Goal: Use online tool/utility: Utilize a website feature to perform a specific function

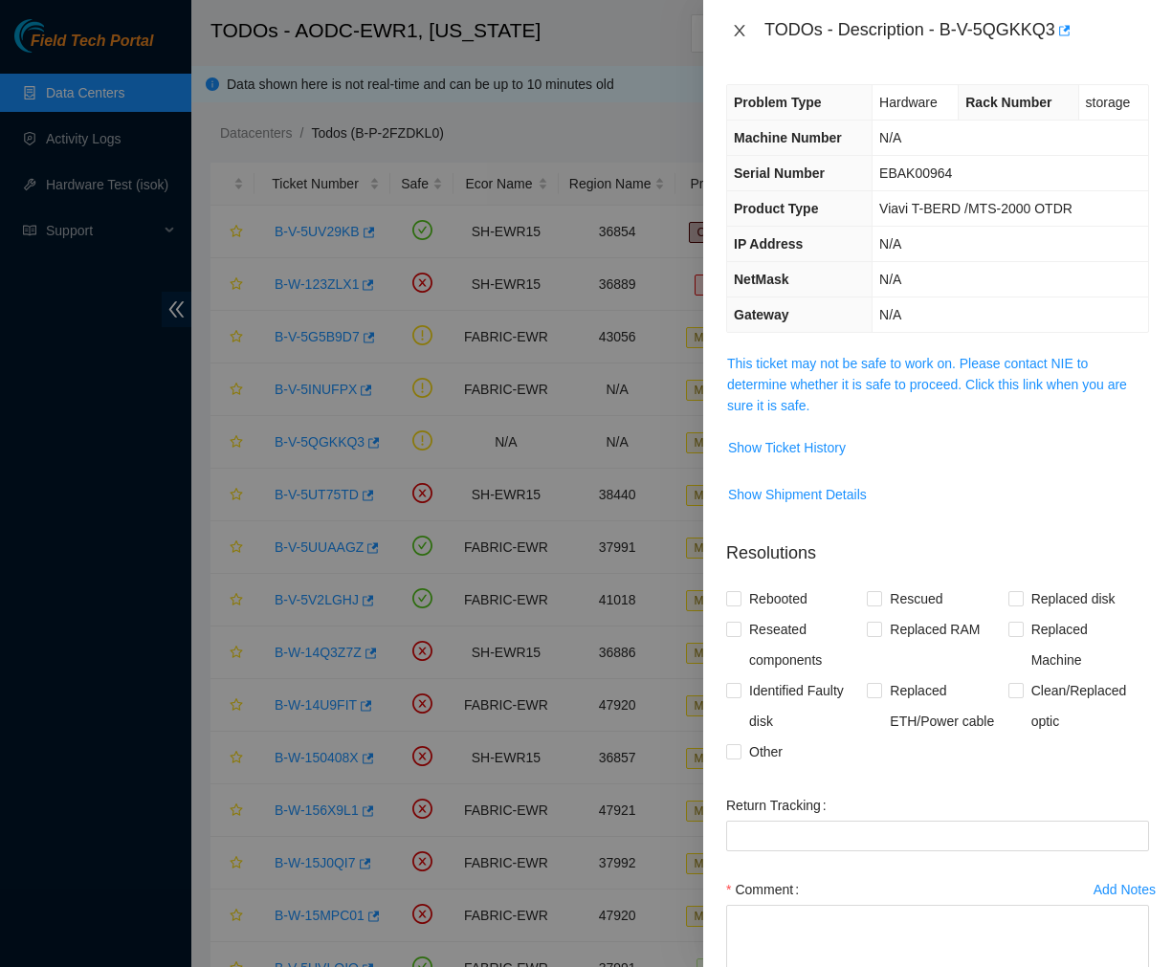
scroll to position [103, 0]
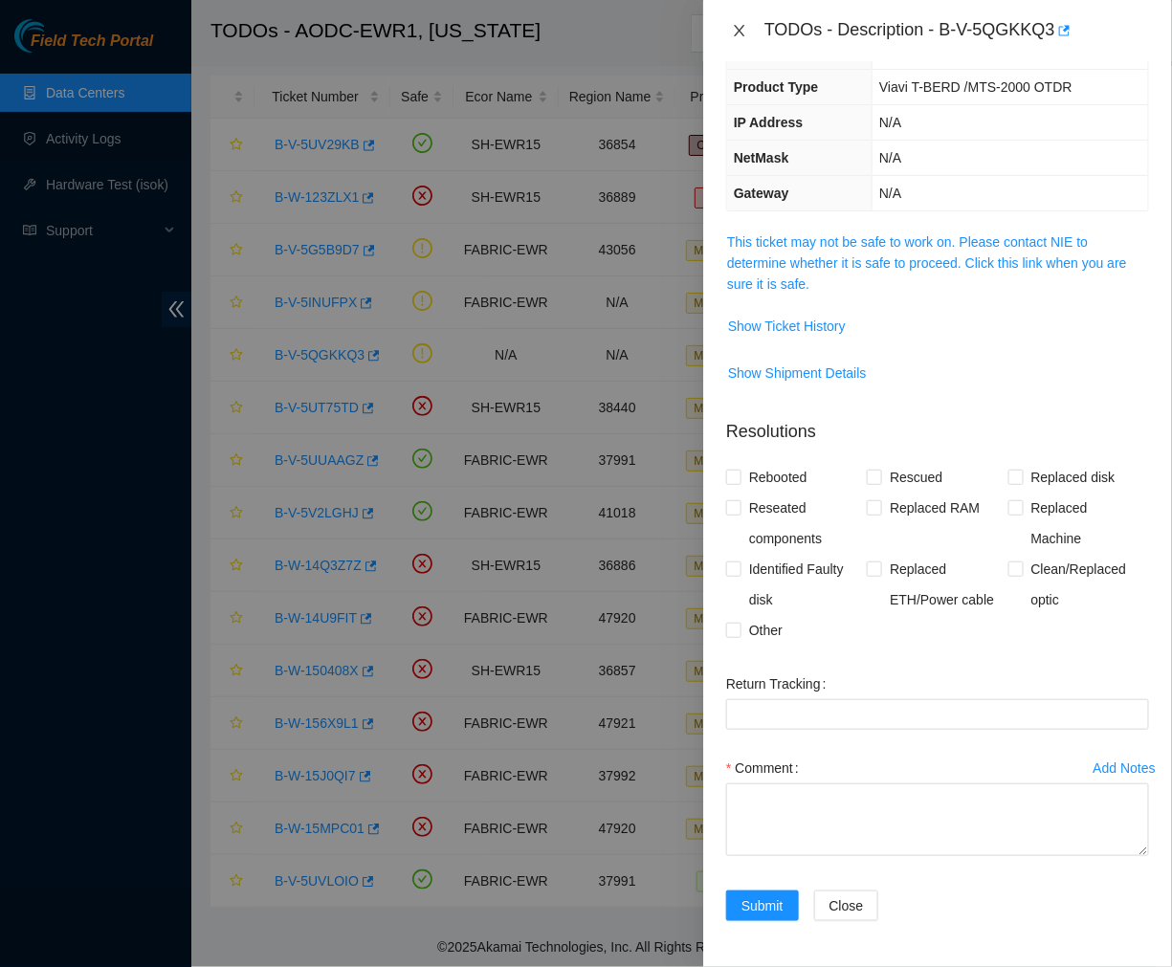
click at [734, 32] on icon "close" at bounding box center [739, 30] width 15 height 15
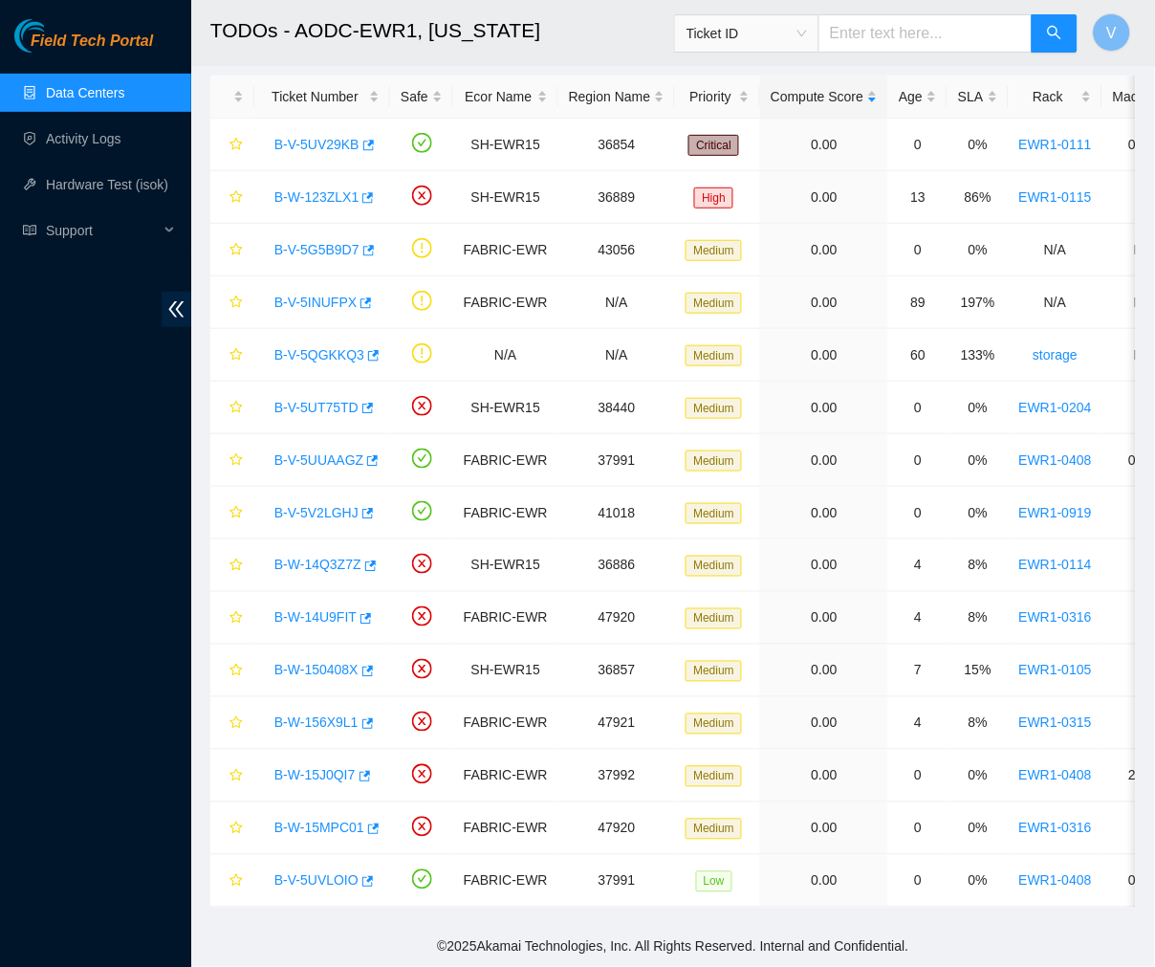
scroll to position [164, 0]
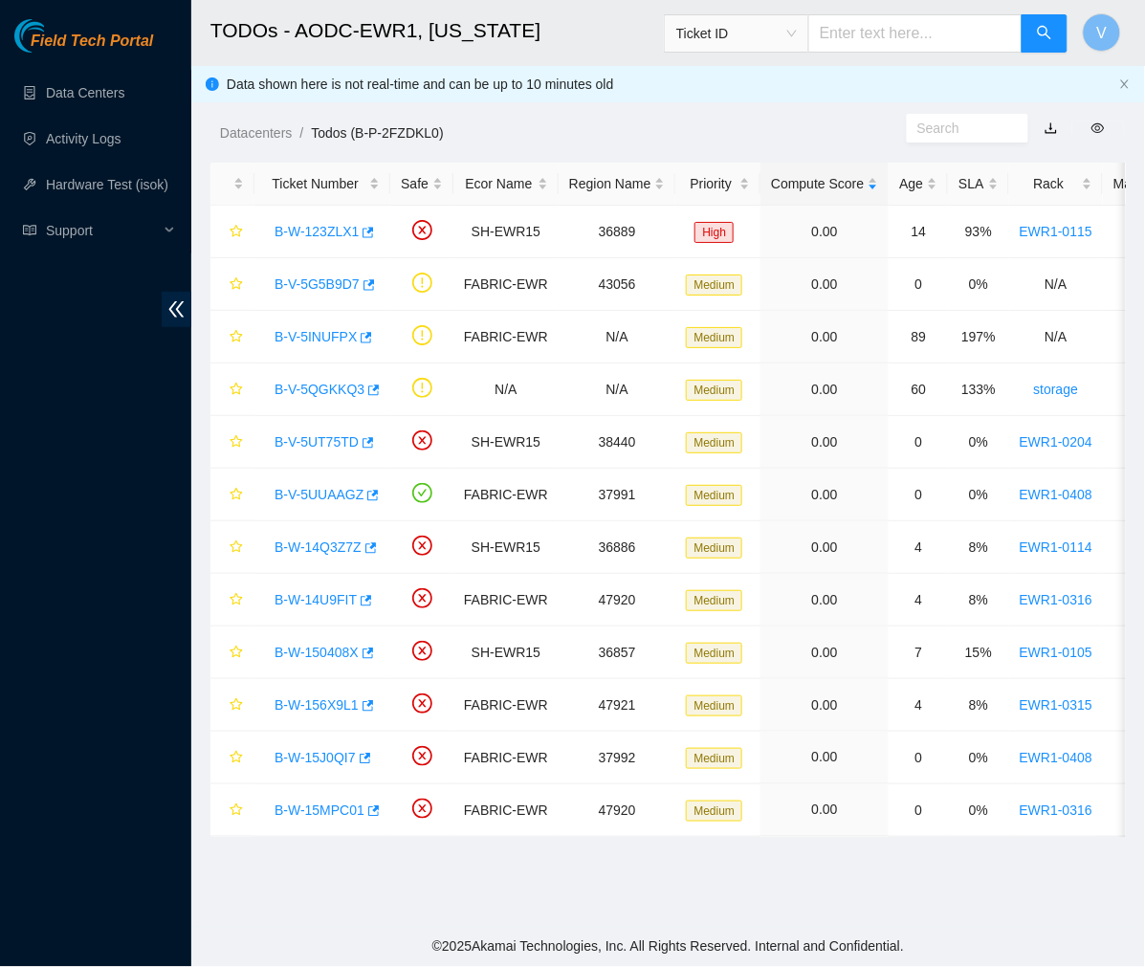
click at [627, 25] on h2 "TODOs - AODC-EWR1, [US_STATE]" at bounding box center [597, 30] width 775 height 61
click at [313, 488] on link "B-V-5UUAAGZ" at bounding box center [318, 494] width 89 height 15
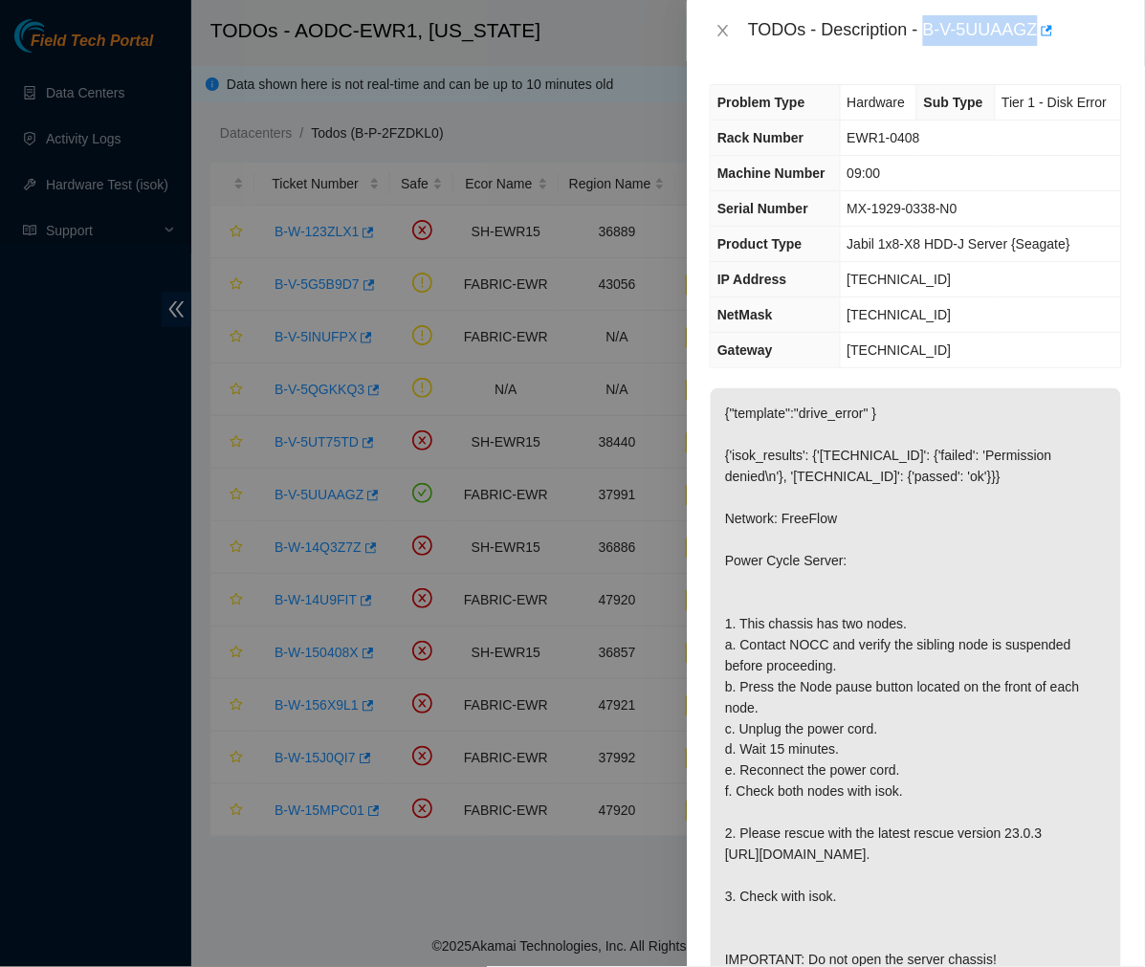
drag, startPoint x: 926, startPoint y: 30, endPoint x: 1037, endPoint y: 31, distance: 110.9
click at [1037, 31] on div "TODOs - Description - B-V-5UUAAGZ" at bounding box center [935, 30] width 374 height 31
copy div "B-V-5UUAAGZ"
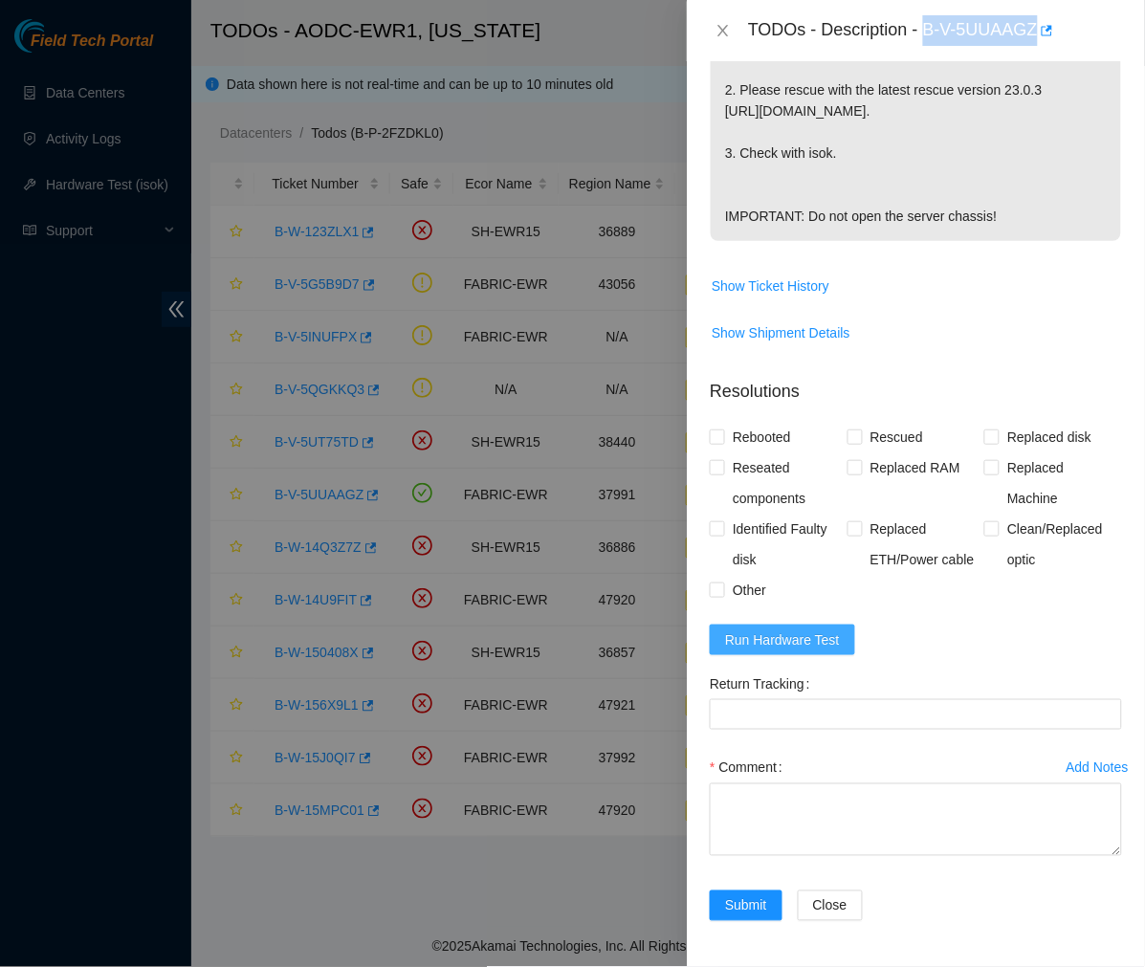
click at [797, 643] on span "Run Hardware Test" at bounding box center [782, 639] width 115 height 21
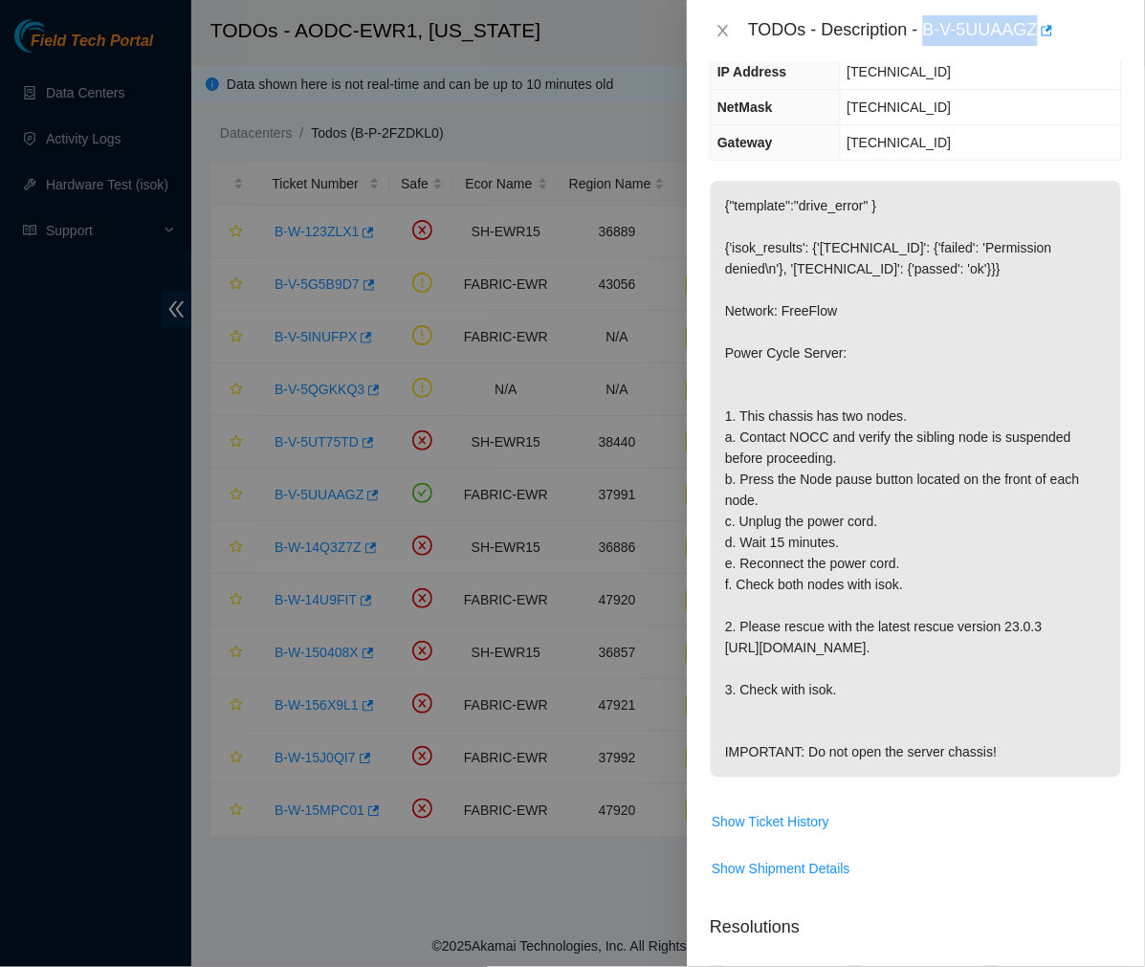
scroll to position [0, 0]
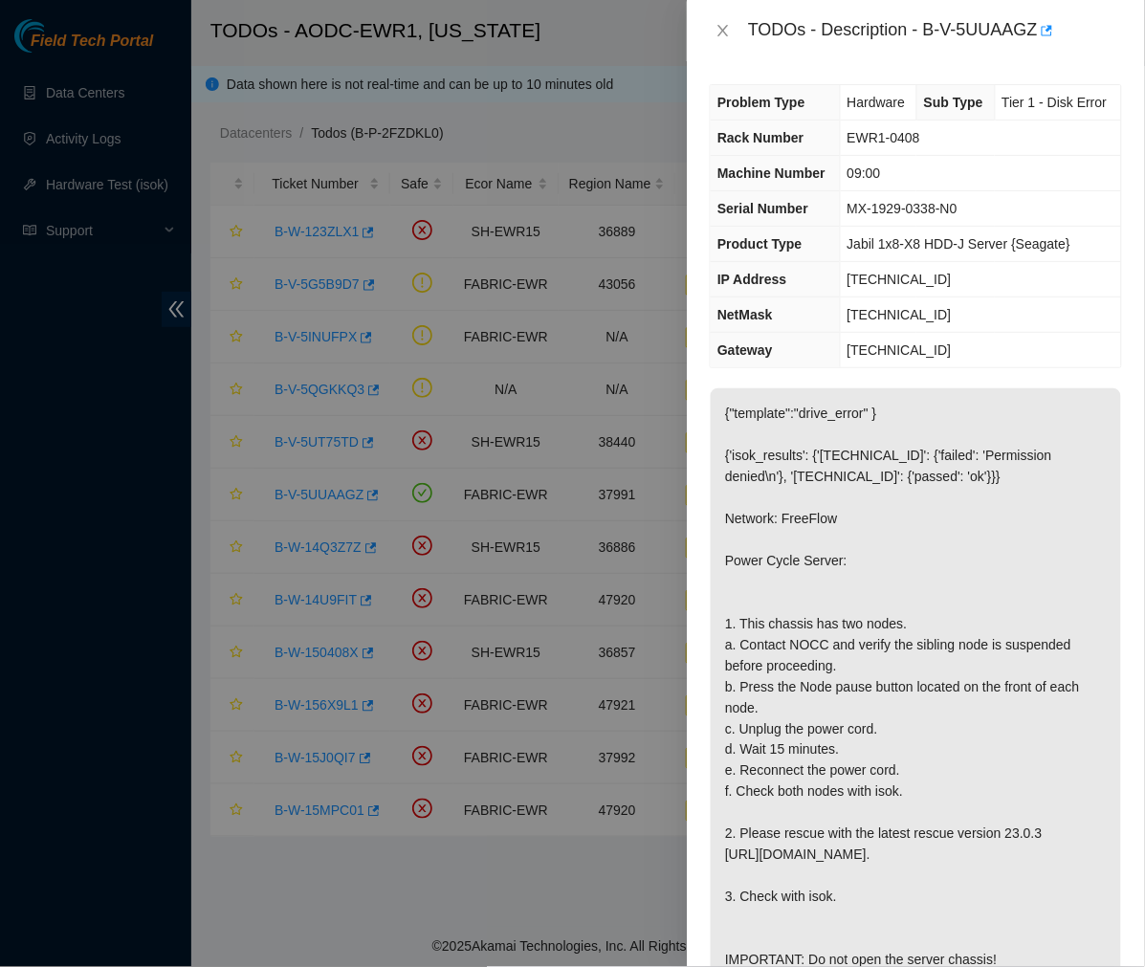
click at [770, 560] on p "{"template":"drive_error" } {'isok_results': {'[TECHNICAL_ID]': {'failed': 'Per…" at bounding box center [916, 686] width 410 height 597
click at [752, 454] on p "{"template":"drive_error" } {'isok_results': {'[TECHNICAL_ID]': {'failed': 'Per…" at bounding box center [916, 686] width 410 height 597
click at [756, 612] on p "{"template":"drive_error" } {'isok_results': {'[TECHNICAL_ID]': {'failed': 'Per…" at bounding box center [916, 686] width 410 height 597
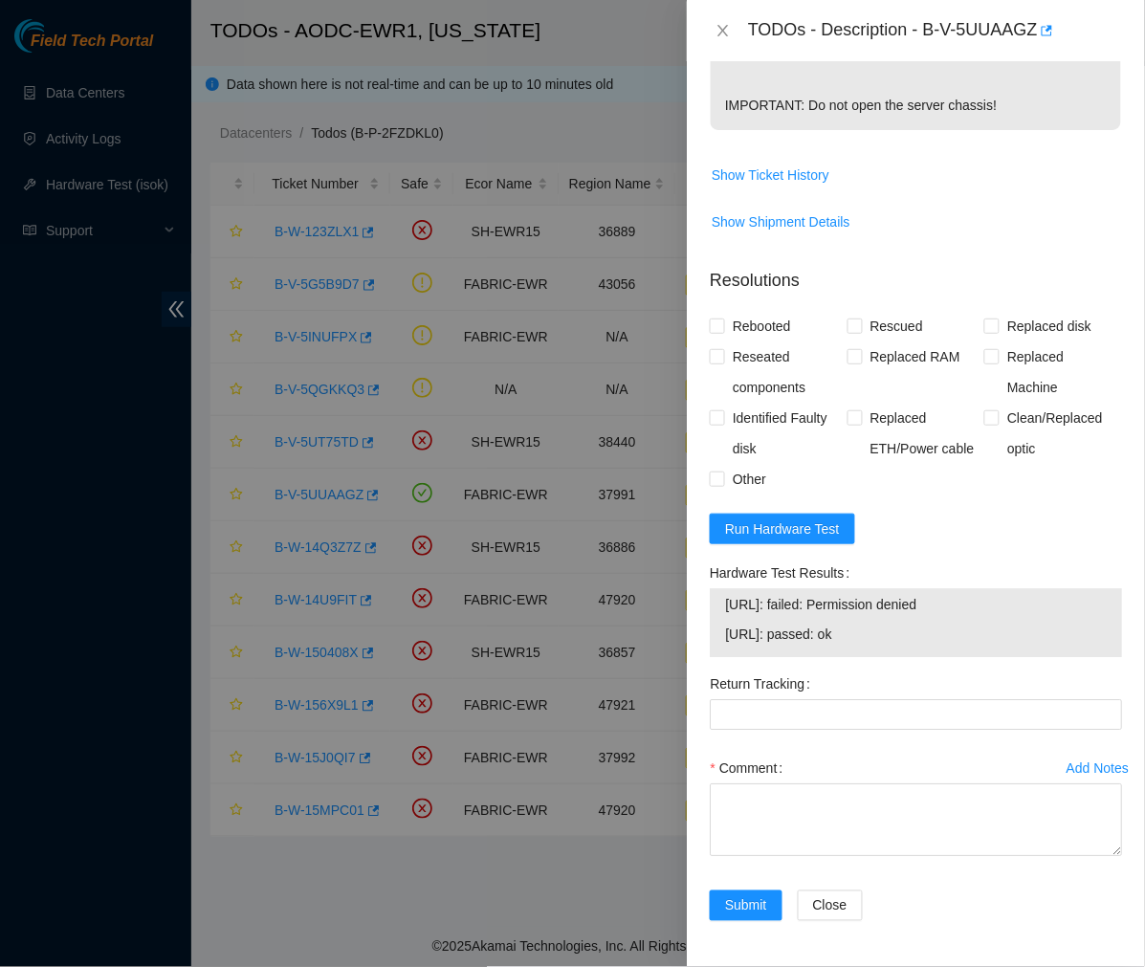
scroll to position [897, 0]
drag, startPoint x: 891, startPoint y: 628, endPoint x: 717, endPoint y: 600, distance: 176.4
click at [717, 600] on div "[URL]: failed: Permission denied [URL]: passed: ok" at bounding box center [916, 622] width 412 height 69
copy tbody "[URL]: failed: Permission denied [URL]: passed: ok"
click at [777, 524] on span "Run Hardware Test" at bounding box center [782, 528] width 115 height 21
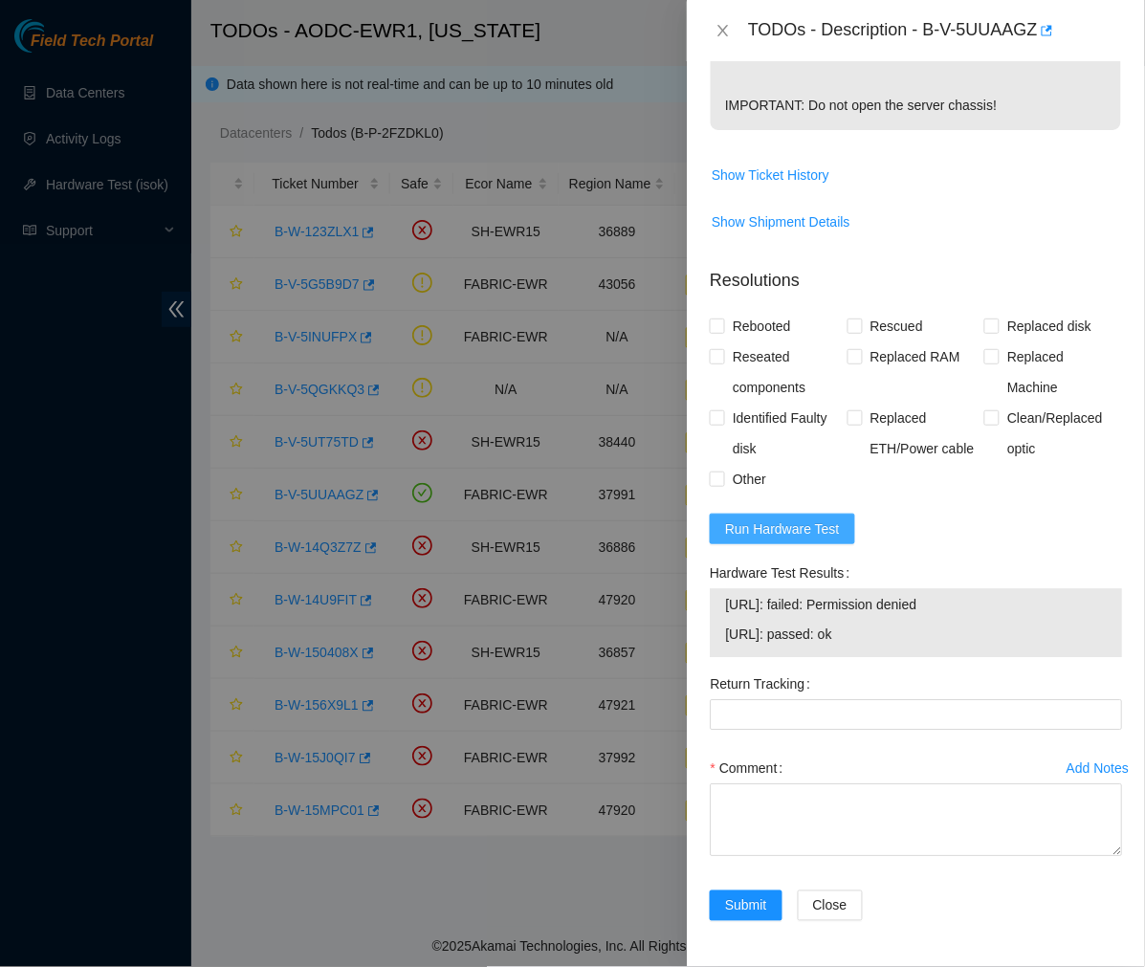
click at [845, 526] on button "Run Hardware Test" at bounding box center [782, 529] width 145 height 31
click at [971, 222] on span "Show Shipment Details" at bounding box center [916, 222] width 410 height 31
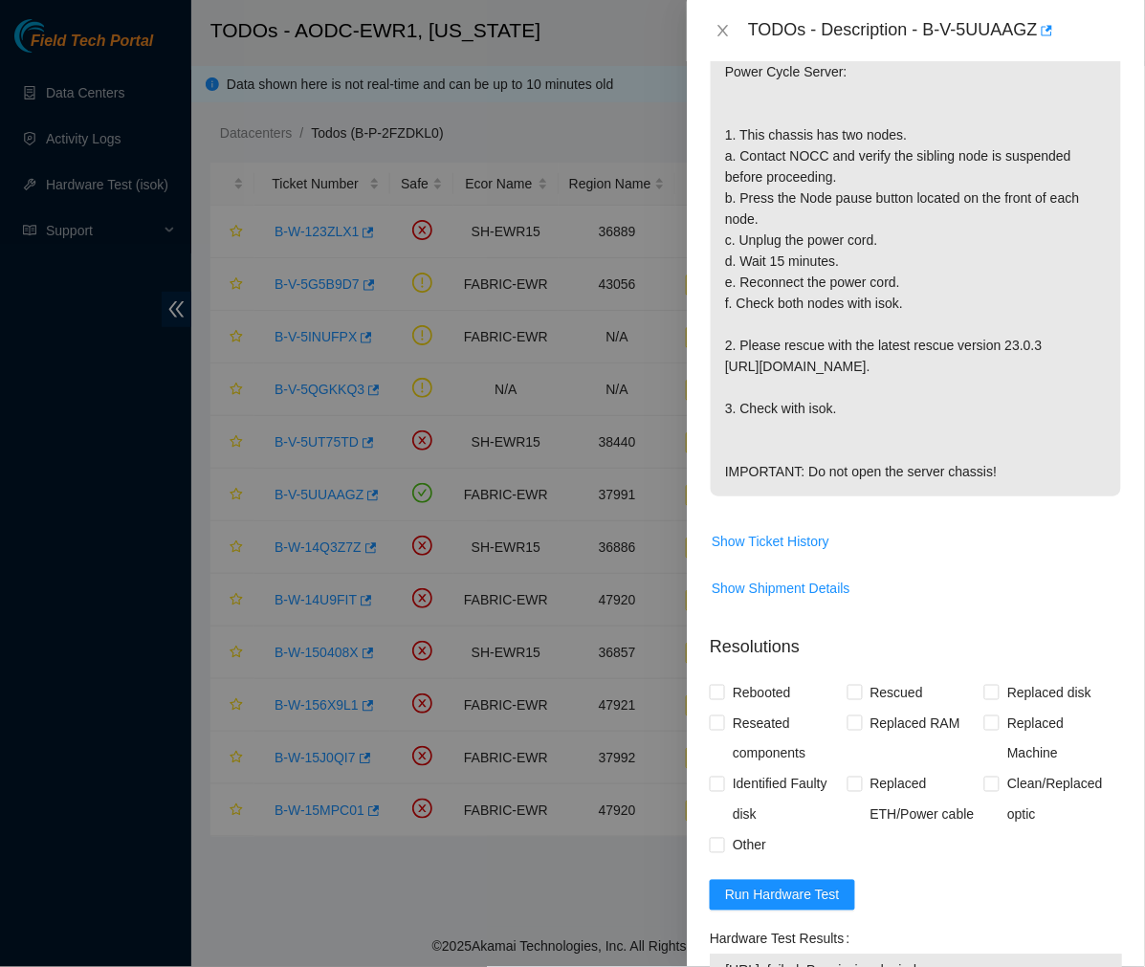
scroll to position [0, 0]
